Goal: Navigation & Orientation: Find specific page/section

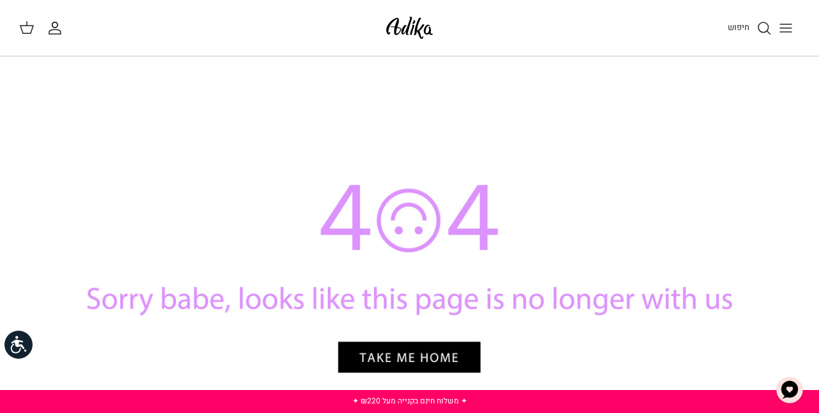
click at [788, 28] on line "Toggle menu" at bounding box center [785, 28] width 11 height 0
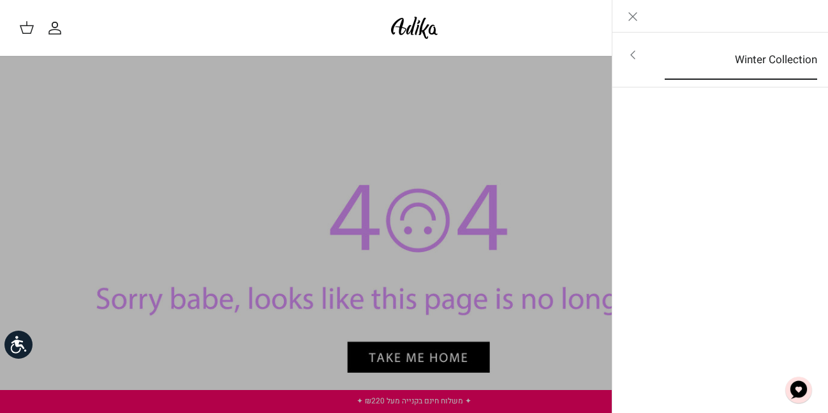
click at [748, 56] on link "Winter Collection" at bounding box center [742, 60] width 176 height 40
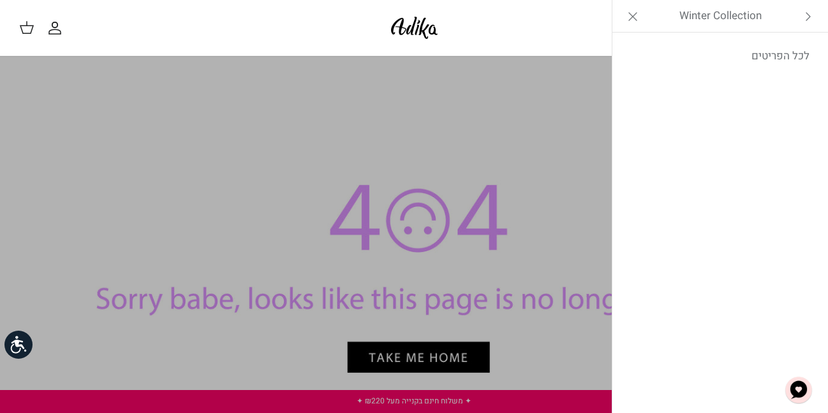
click at [748, 56] on link "לכל הפריטים" at bounding box center [721, 56] width 204 height 32
